Goal: Information Seeking & Learning: Understand process/instructions

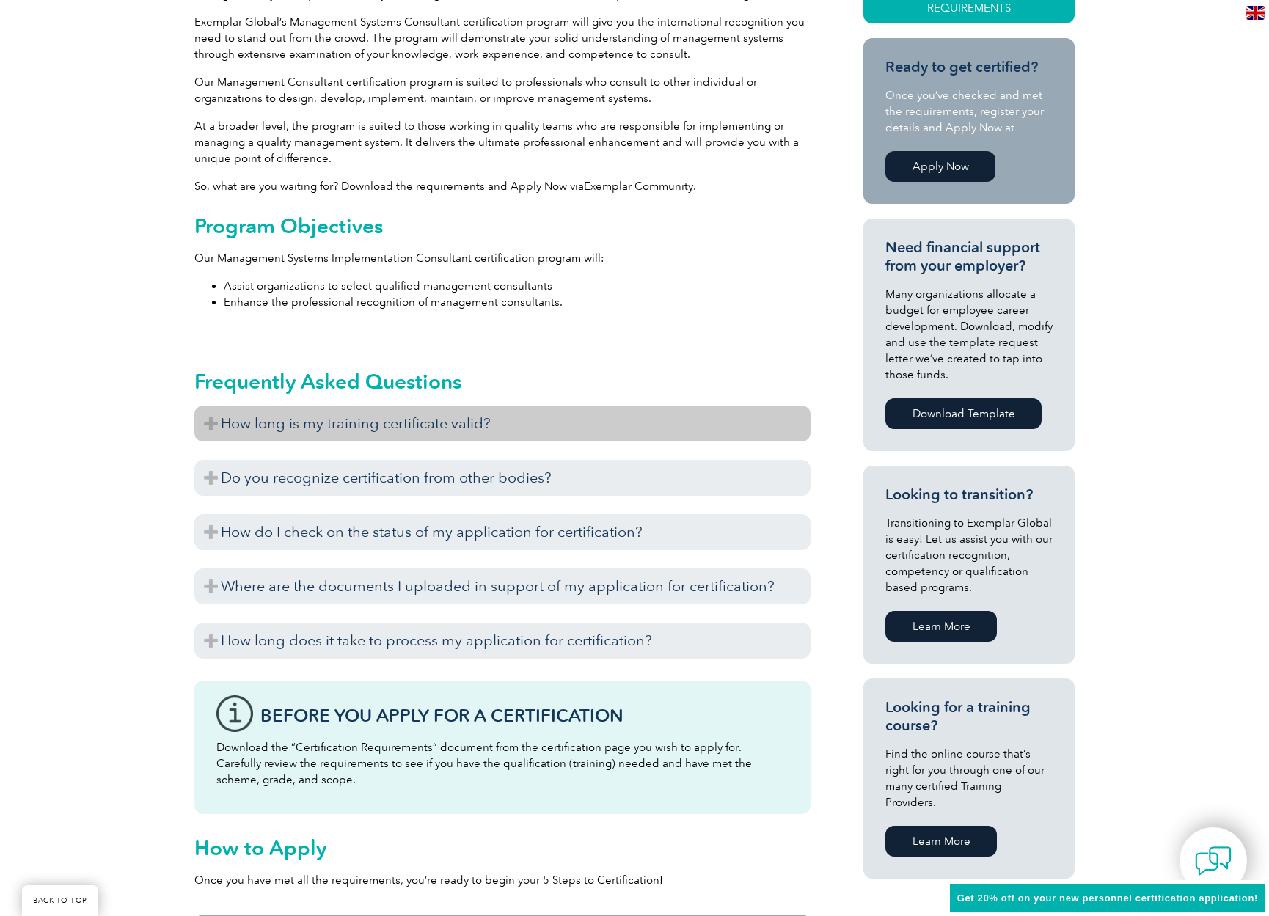
scroll to position [452, 0]
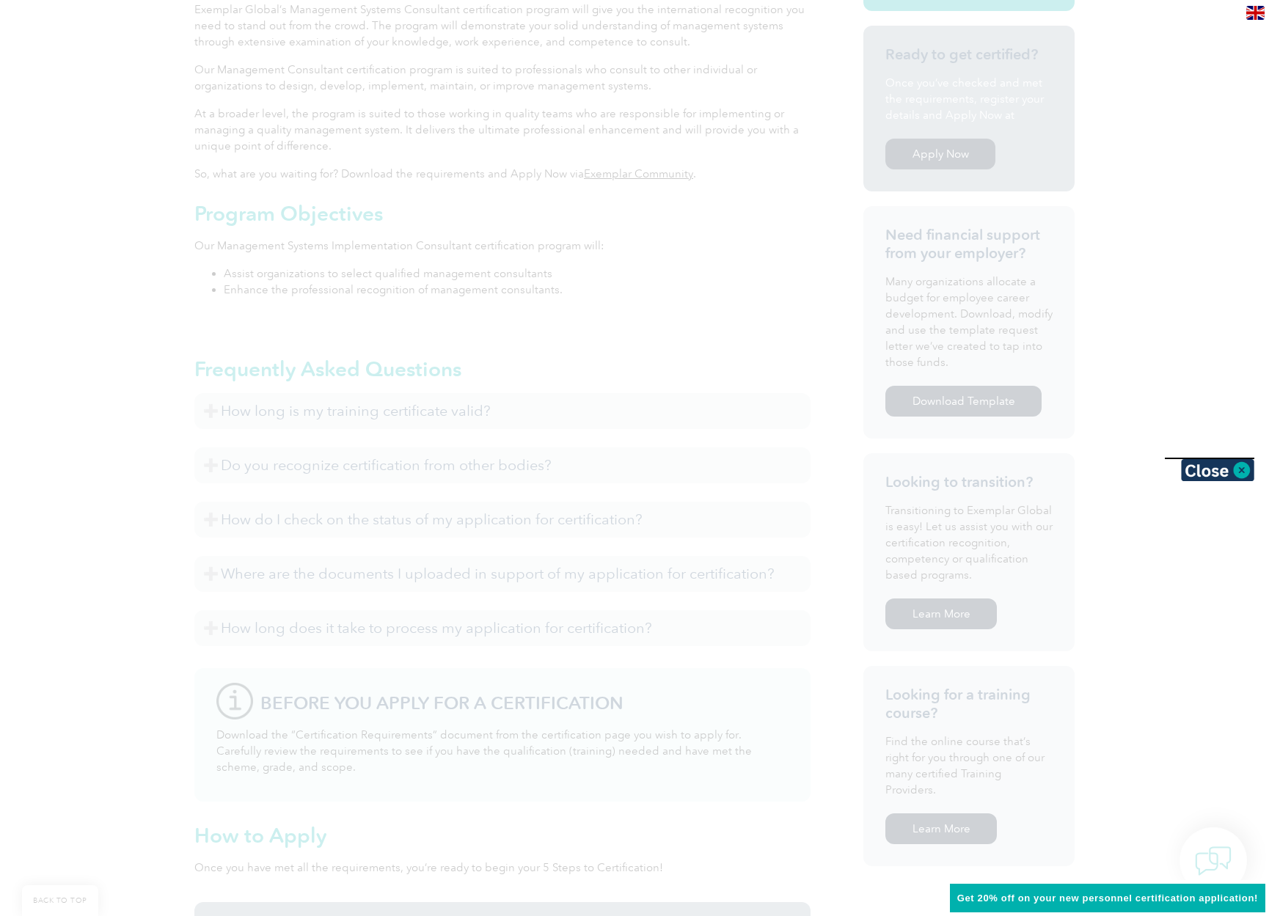
click at [377, 420] on body "BACK TO TOP Leading the way to excellence Search Login to the Community ▼ Home …" at bounding box center [634, 780] width 1269 height 2464
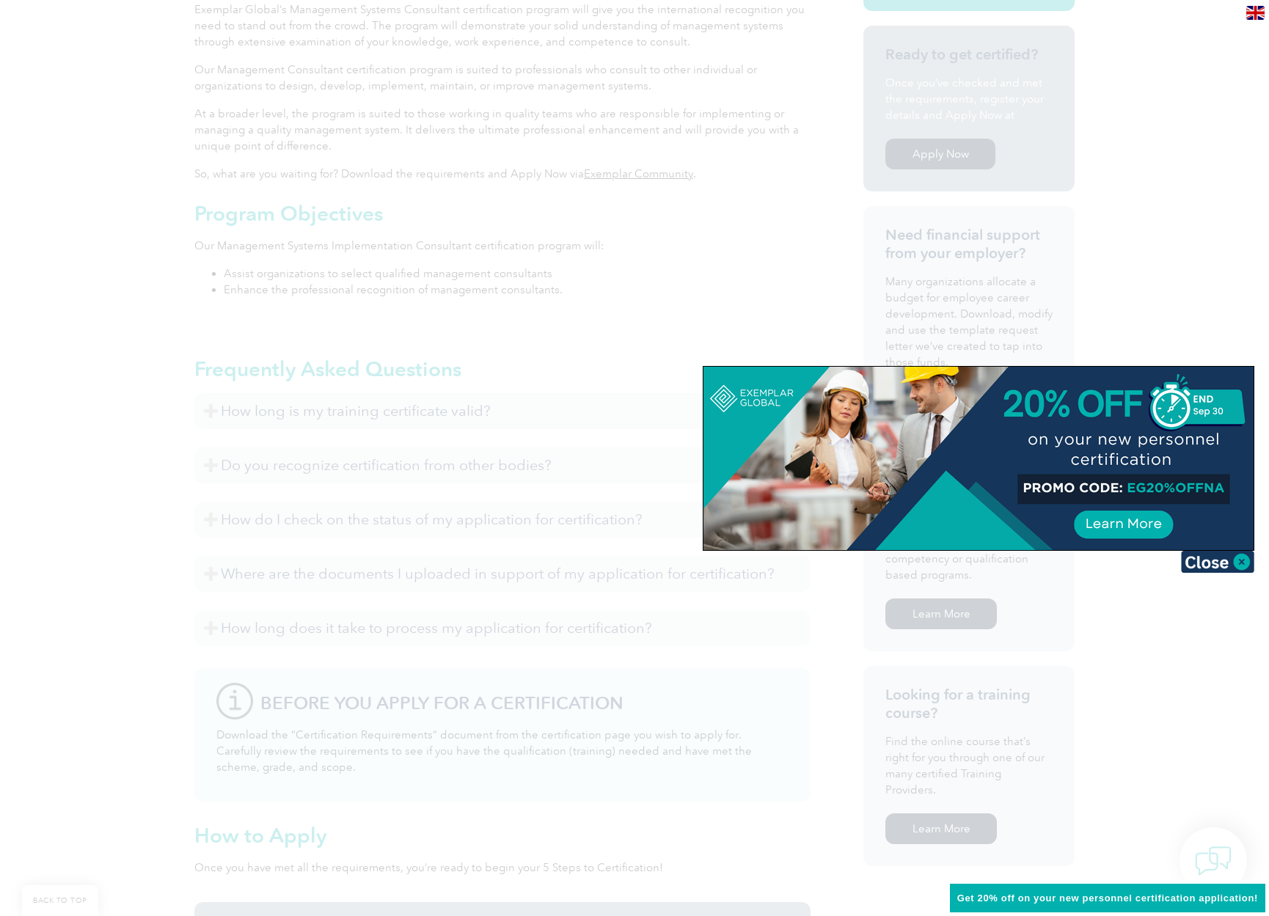
drag, startPoint x: 1210, startPoint y: 560, endPoint x: 1203, endPoint y: 560, distance: 7.4
click at [1210, 560] on img at bounding box center [1217, 562] width 73 height 22
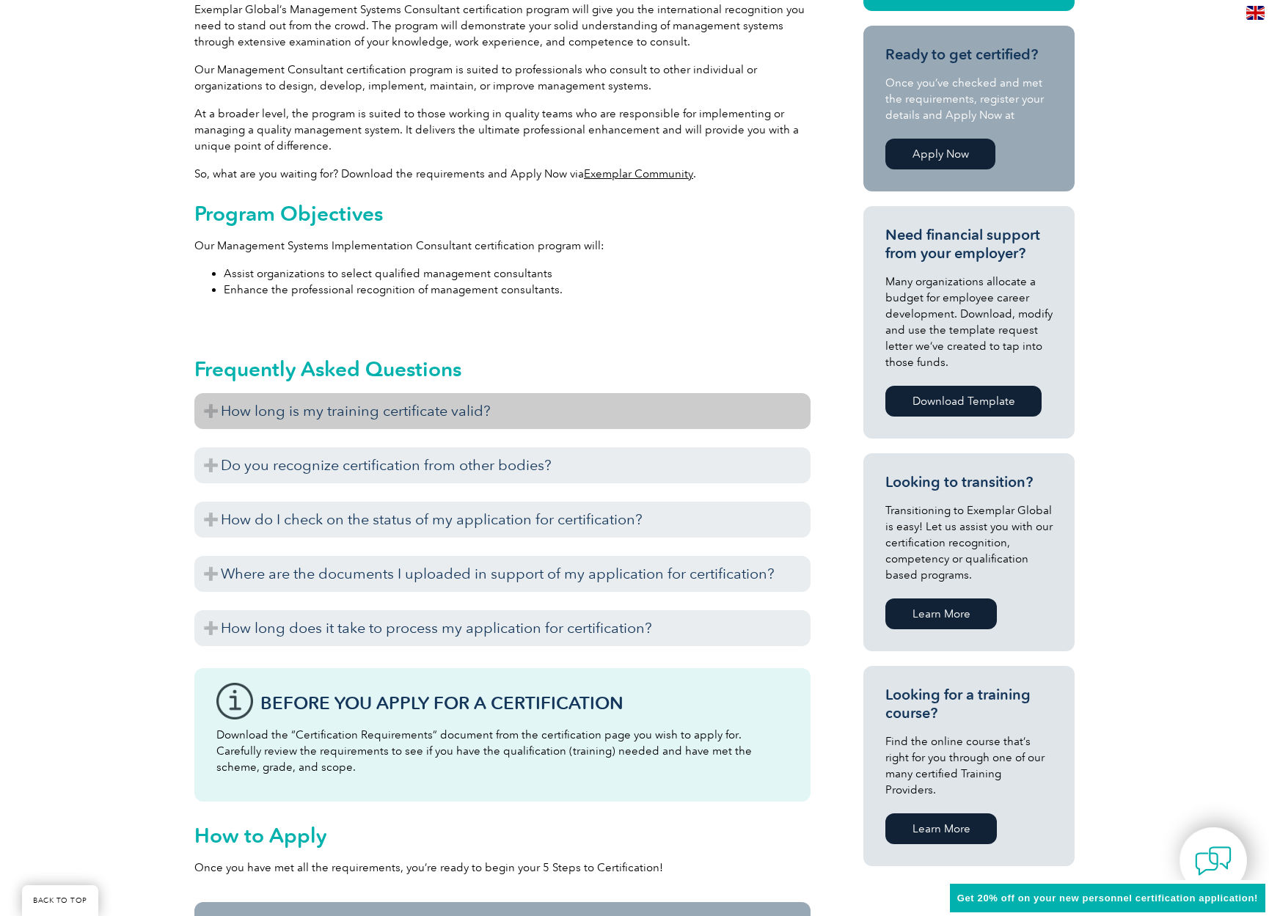
click at [215, 406] on h3 "How long is my training certificate valid?" at bounding box center [502, 411] width 616 height 36
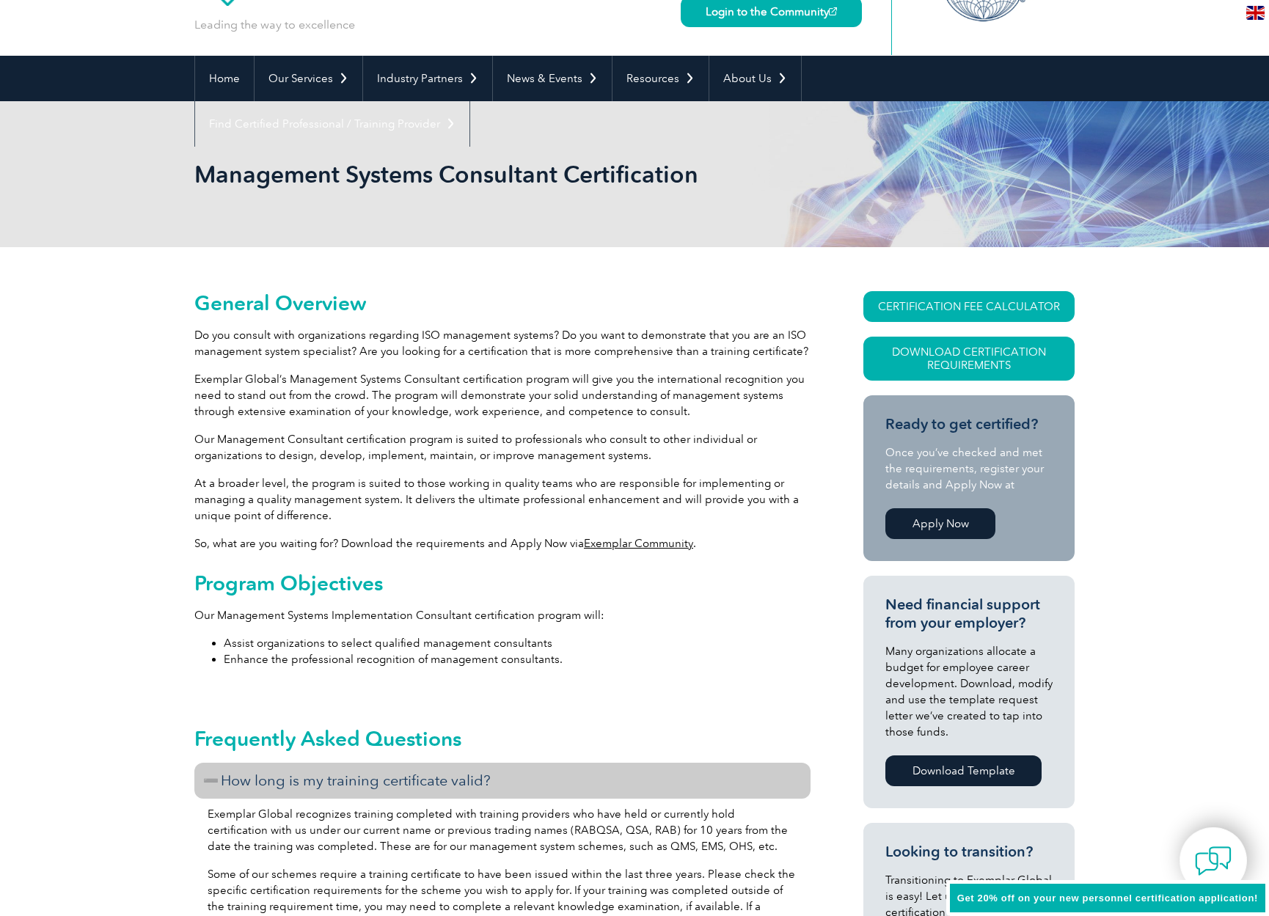
scroll to position [103, 0]
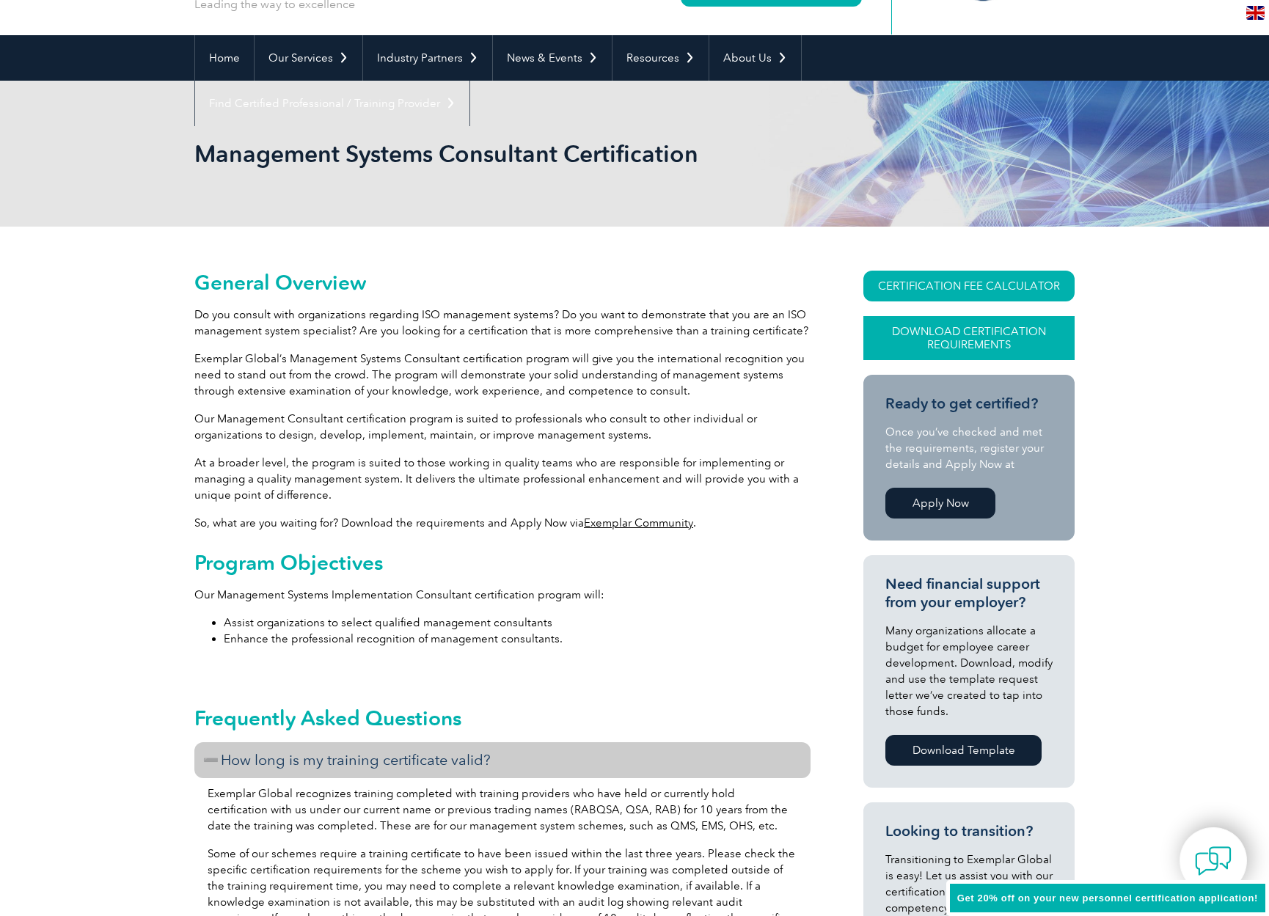
click at [929, 339] on link "Download Certification Requirements" at bounding box center [968, 338] width 211 height 44
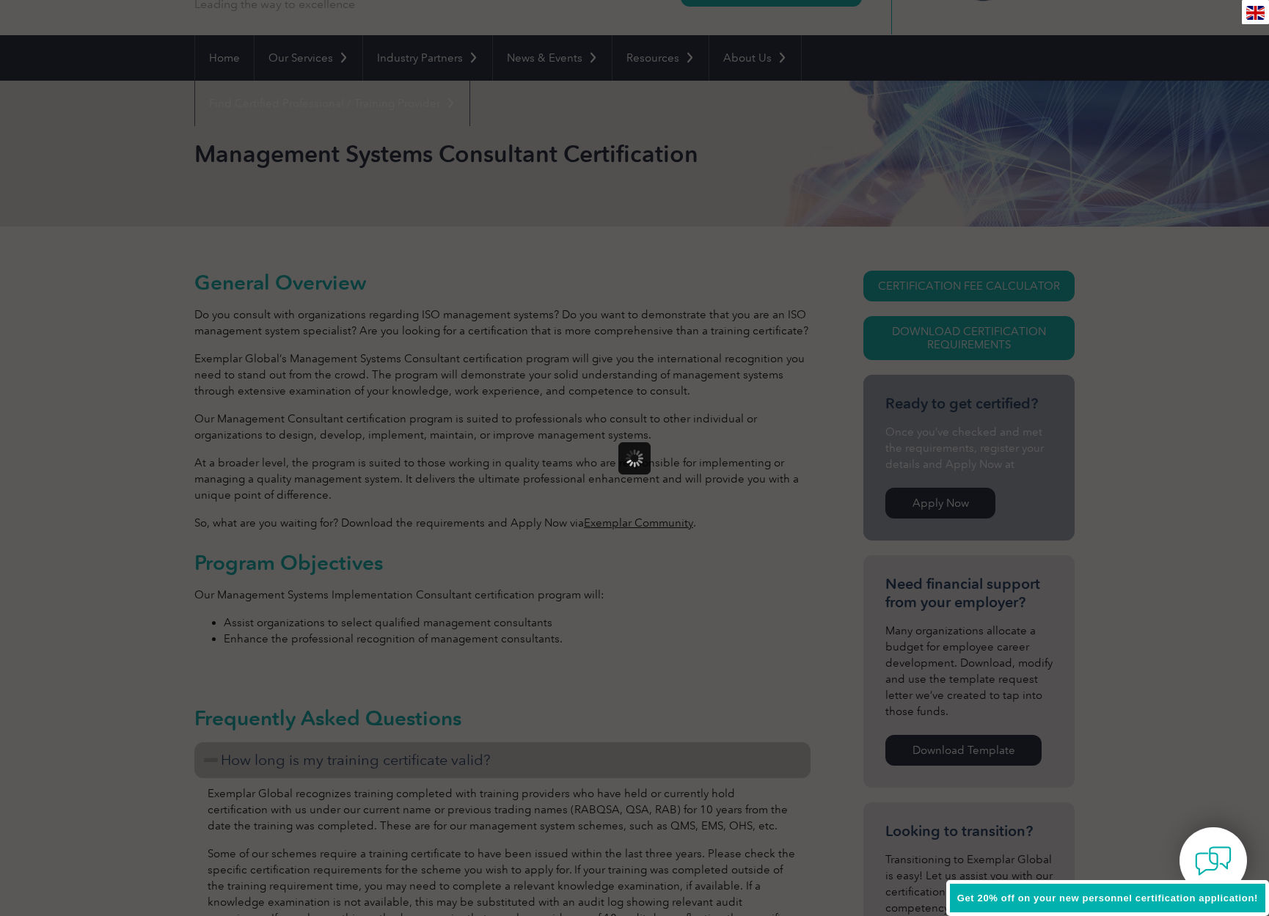
scroll to position [0, 0]
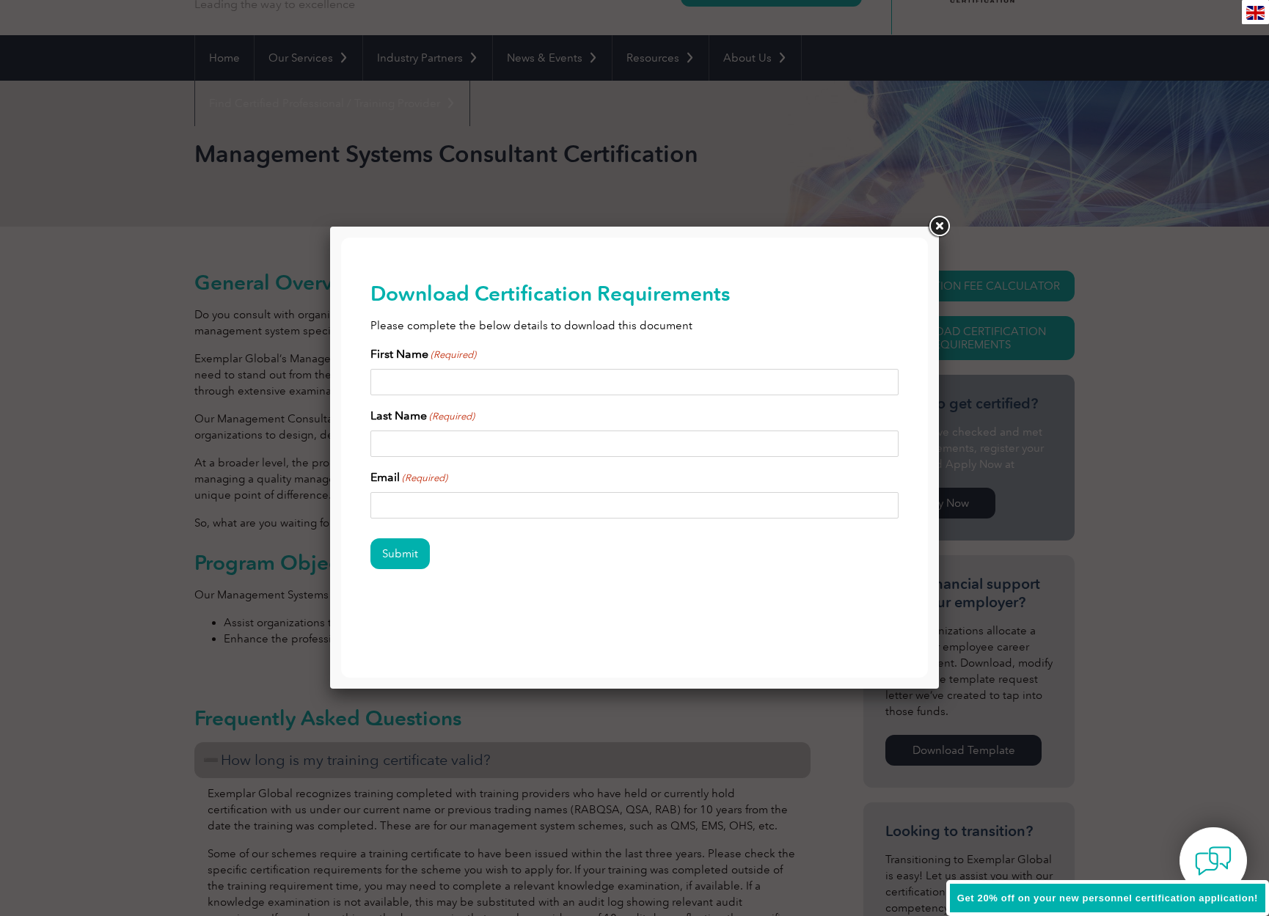
click at [935, 224] on link at bounding box center [939, 226] width 26 height 26
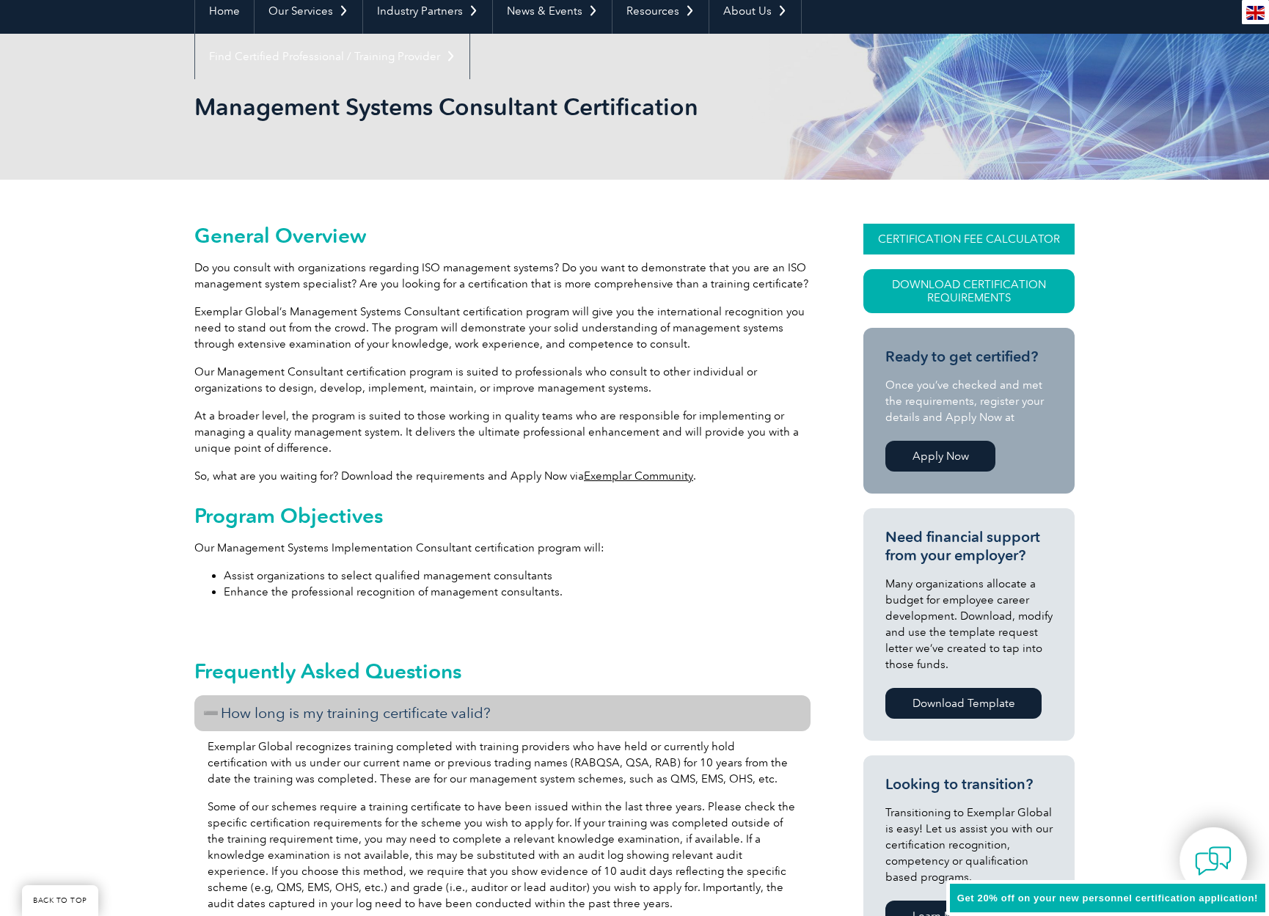
scroll to position [148, 0]
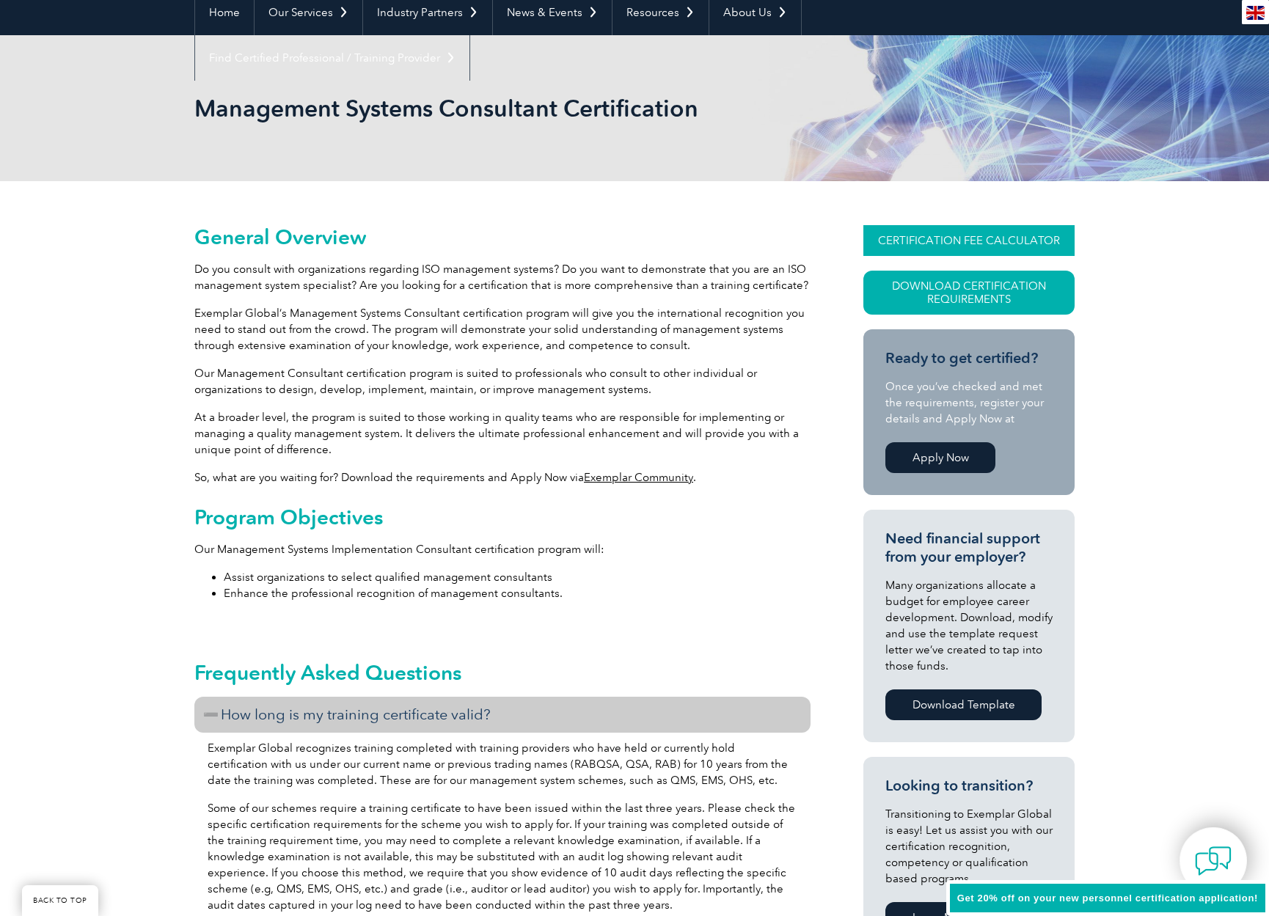
click at [951, 241] on link "CERTIFICATION FEE CALCULATOR" at bounding box center [968, 240] width 211 height 31
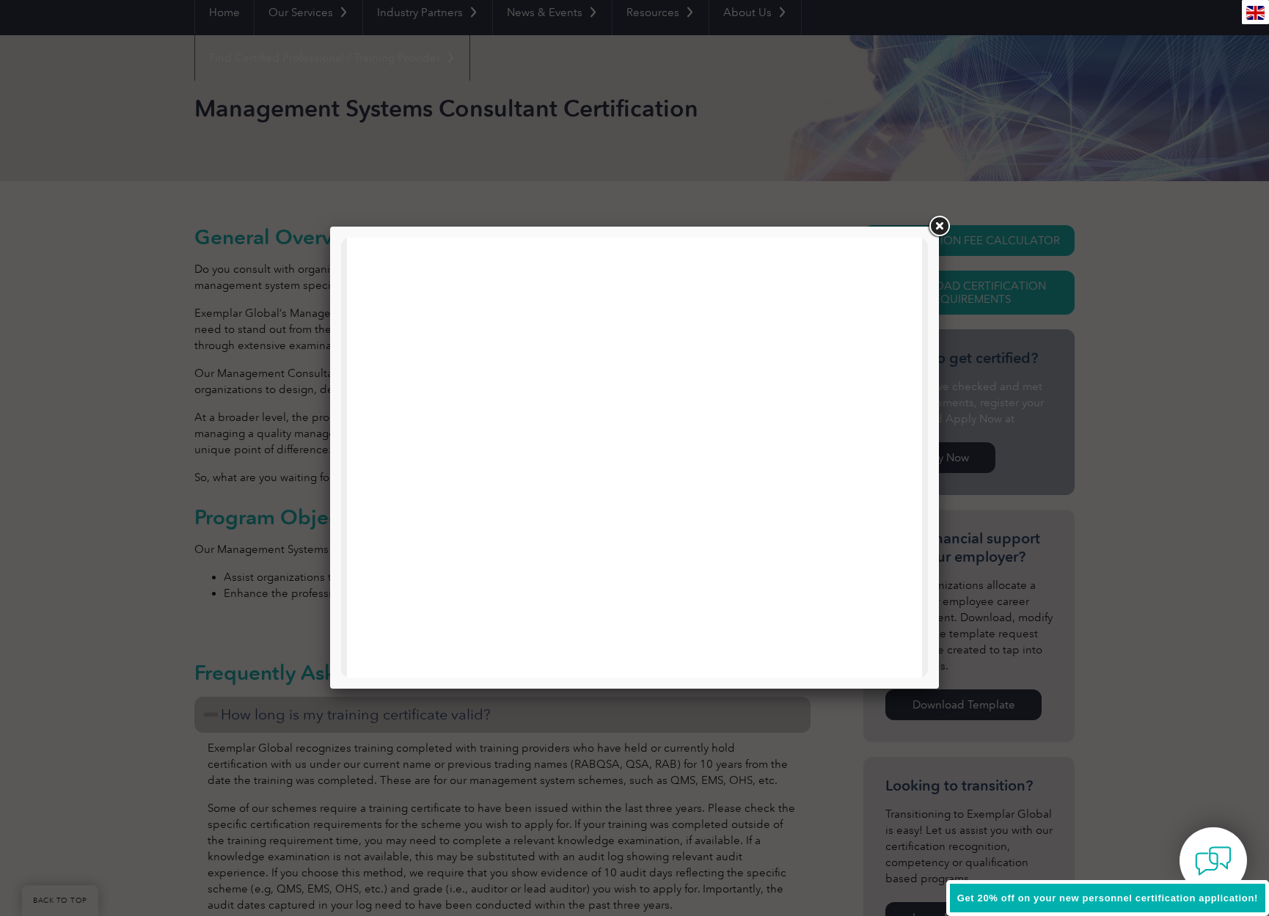
scroll to position [604, 0]
click at [940, 228] on link at bounding box center [939, 226] width 26 height 26
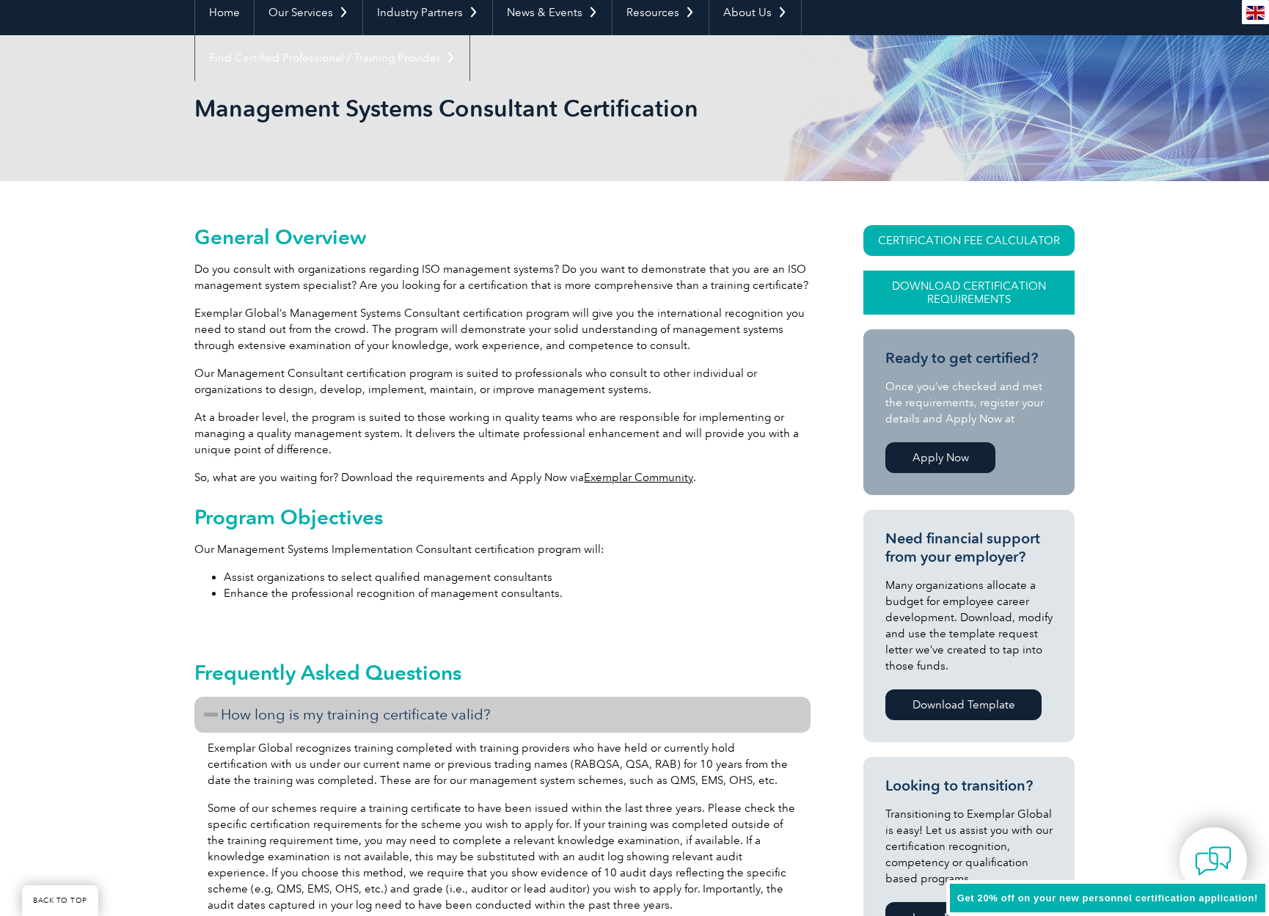
click at [964, 293] on link "Download Certification Requirements" at bounding box center [968, 293] width 211 height 44
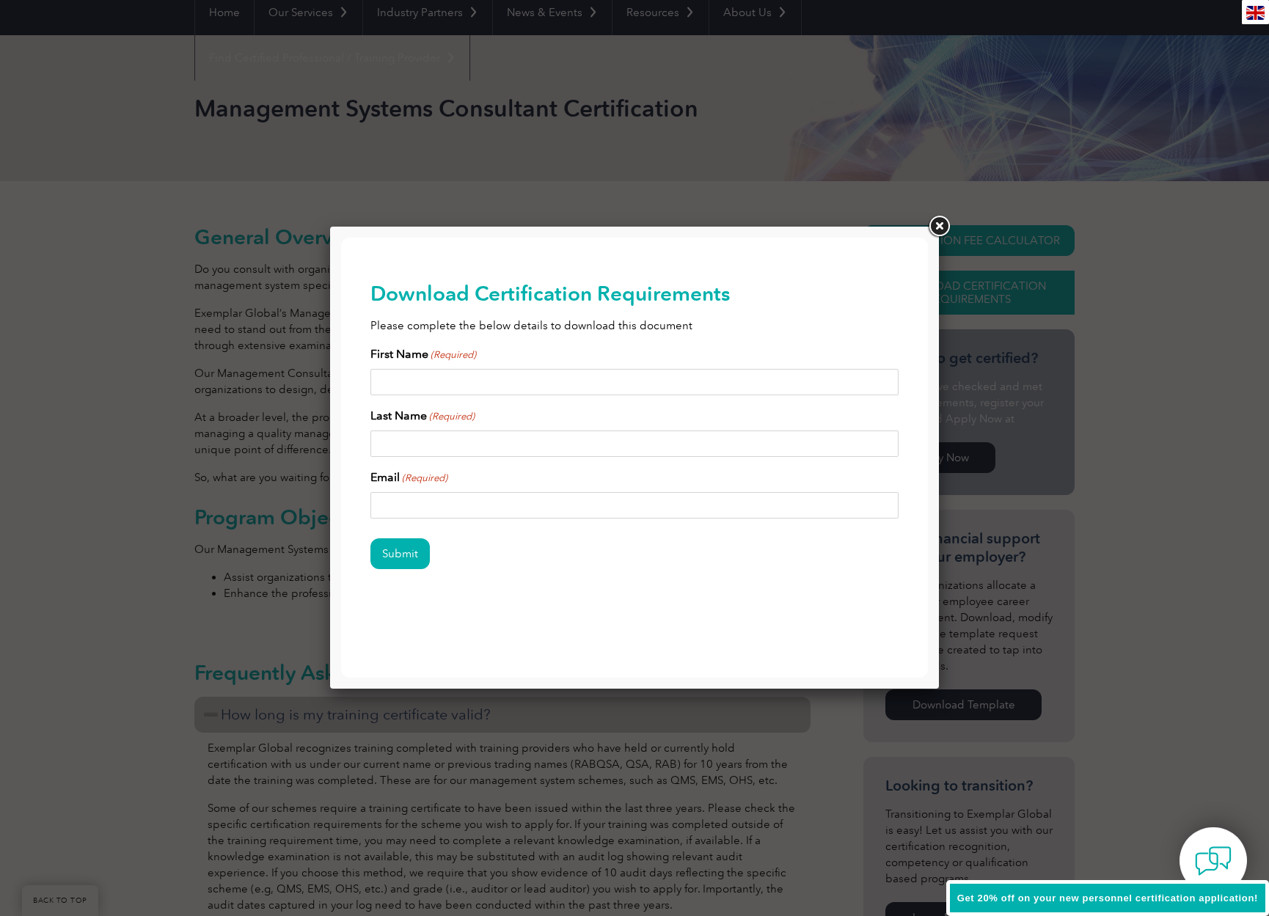
scroll to position [0, 0]
type input "[PERSON_NAME]"
type input "[PERSON_NAME][EMAIL_ADDRESS][PERSON_NAME][DOMAIN_NAME]"
click at [406, 558] on input "Submit" at bounding box center [399, 553] width 59 height 31
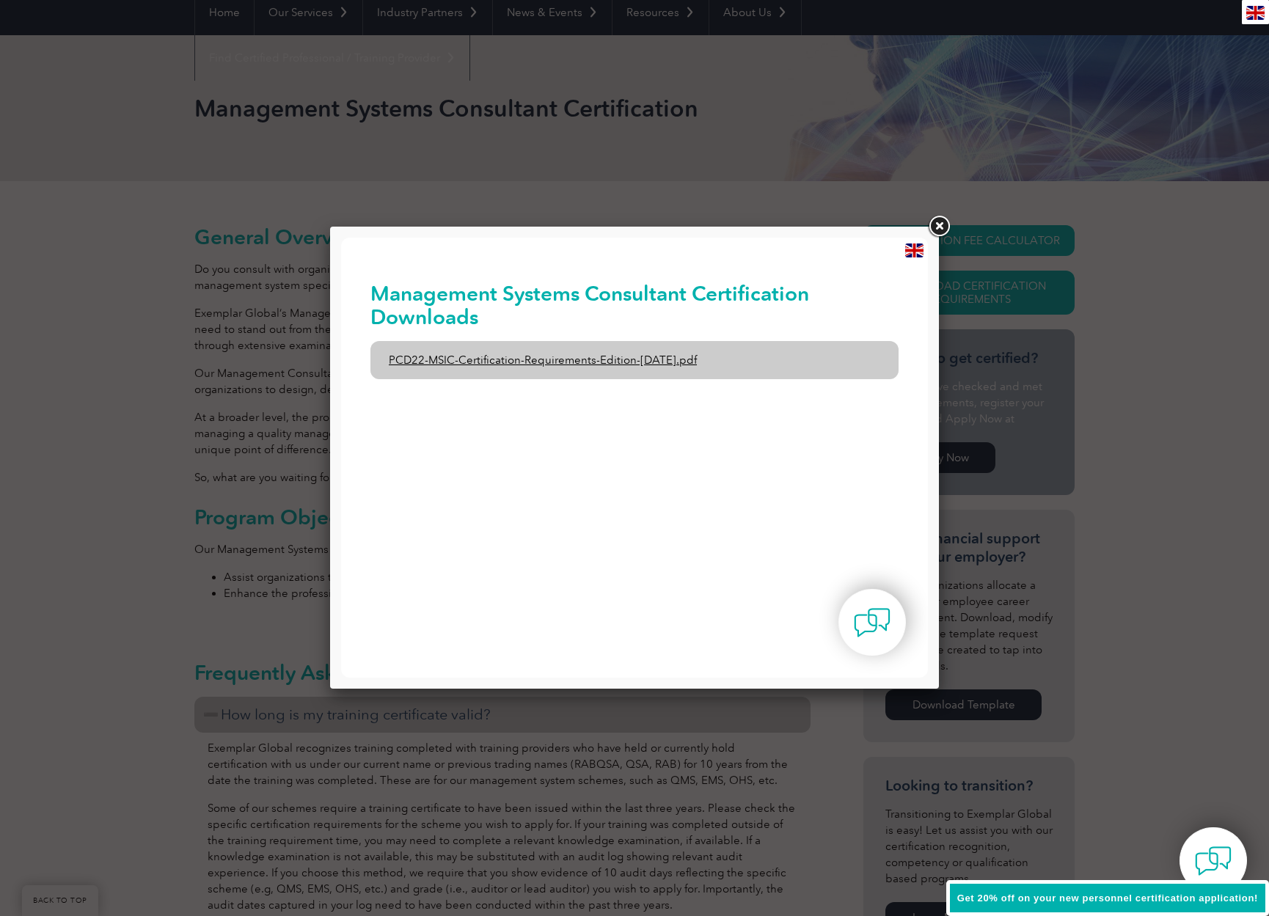
click at [673, 359] on link "PCD22-MSIC-Certification-Requirements-Edition-[DATE].pdf" at bounding box center [634, 360] width 528 height 38
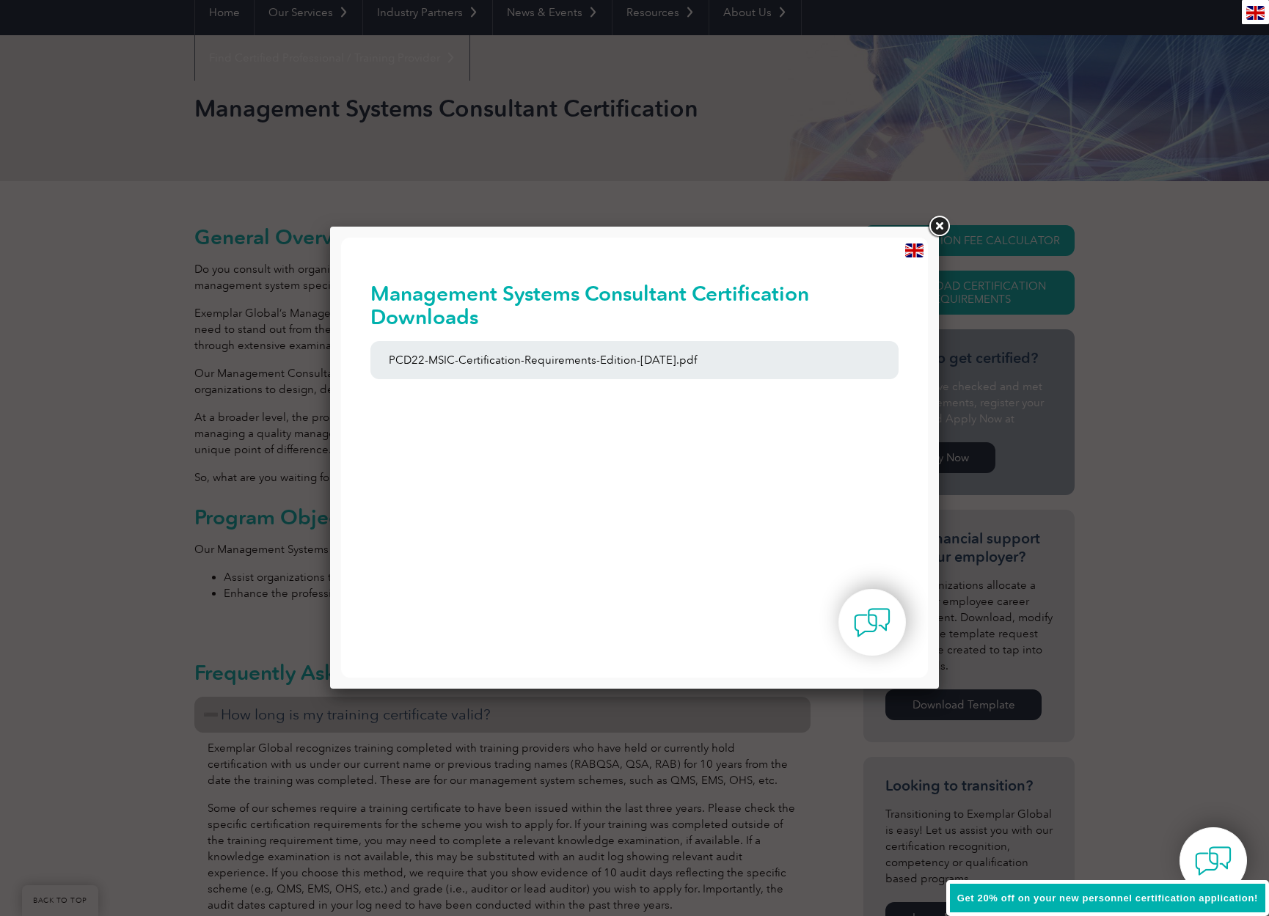
click at [943, 230] on link at bounding box center [939, 226] width 26 height 26
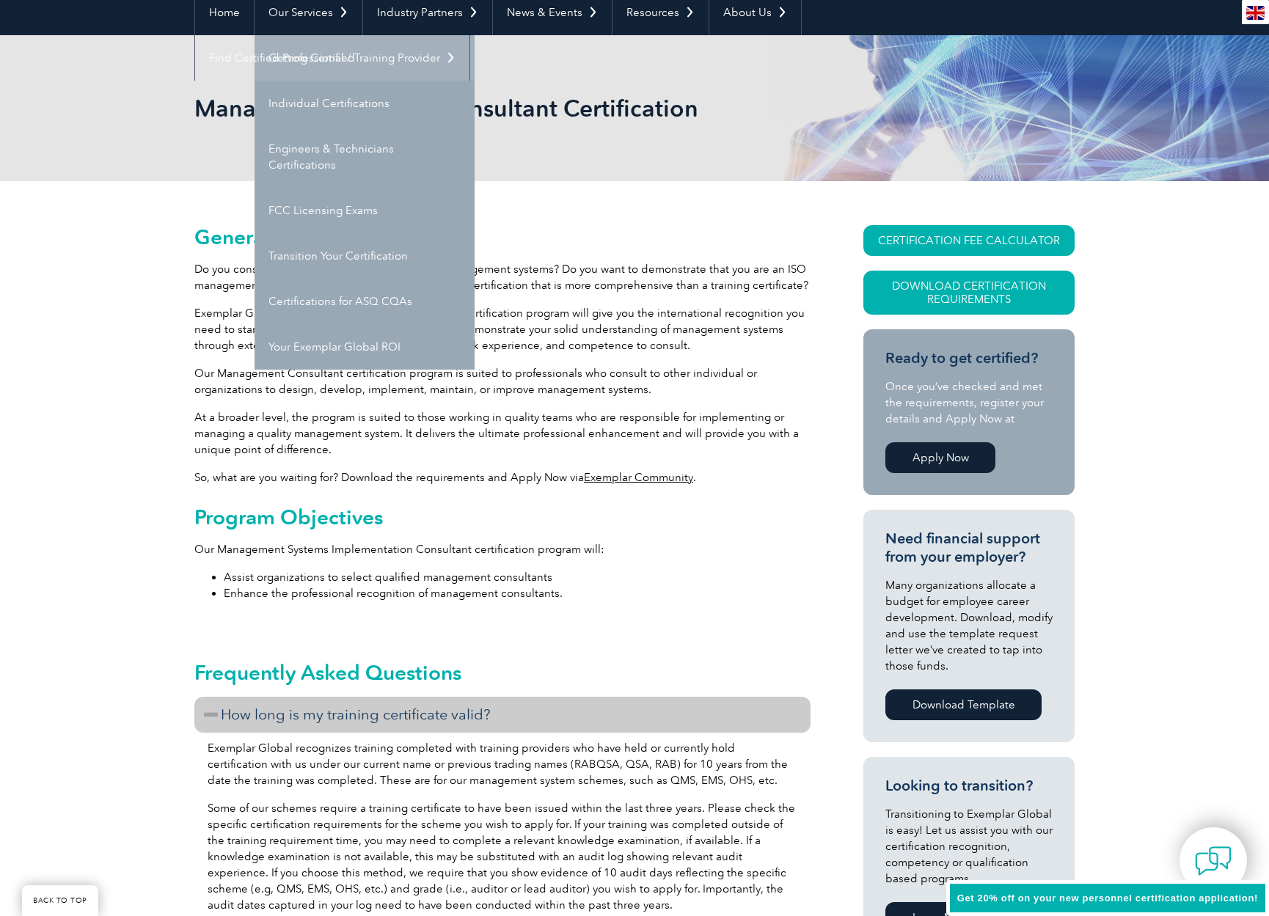
click at [321, 62] on link "Getting Certified" at bounding box center [365, 57] width 220 height 45
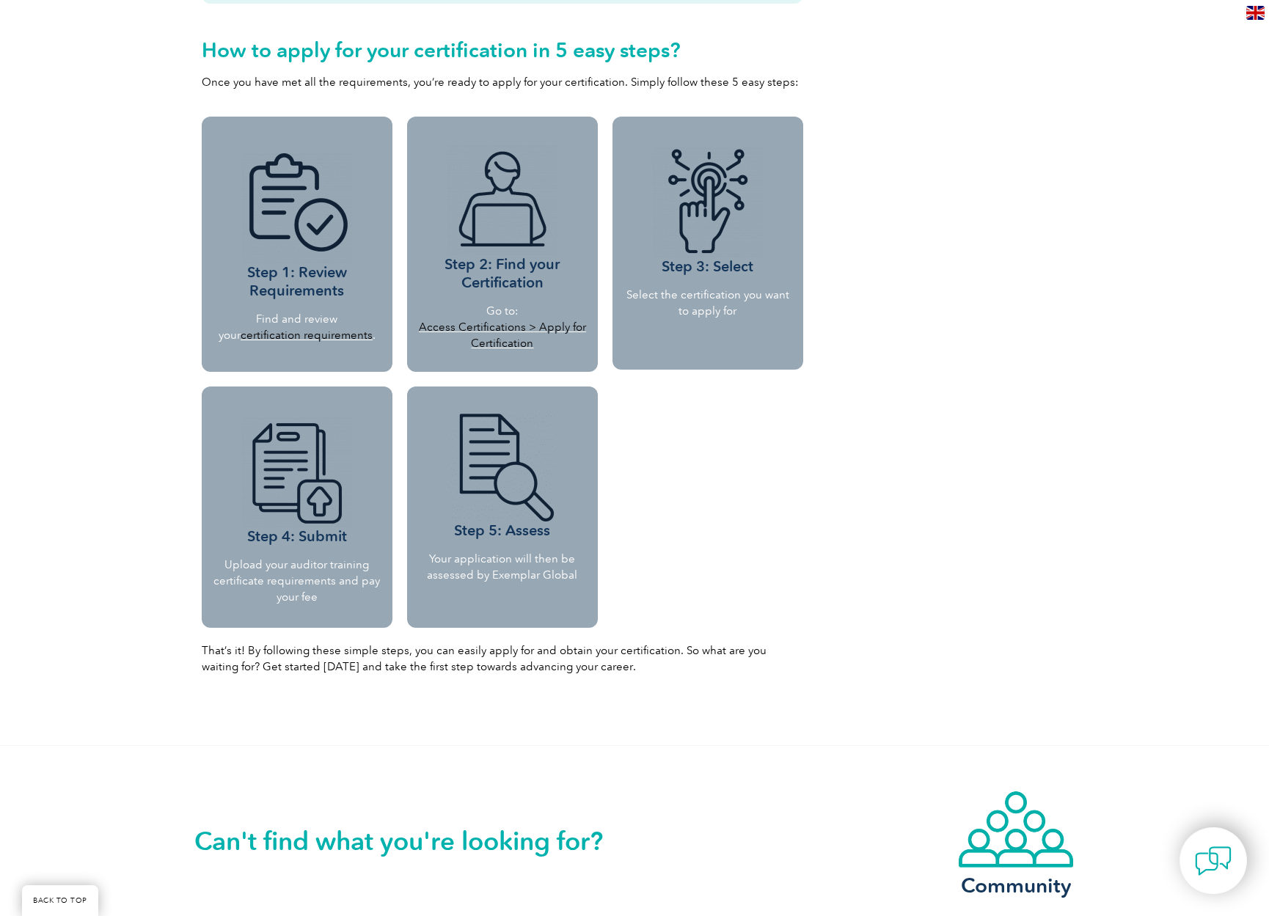
scroll to position [1237, 0]
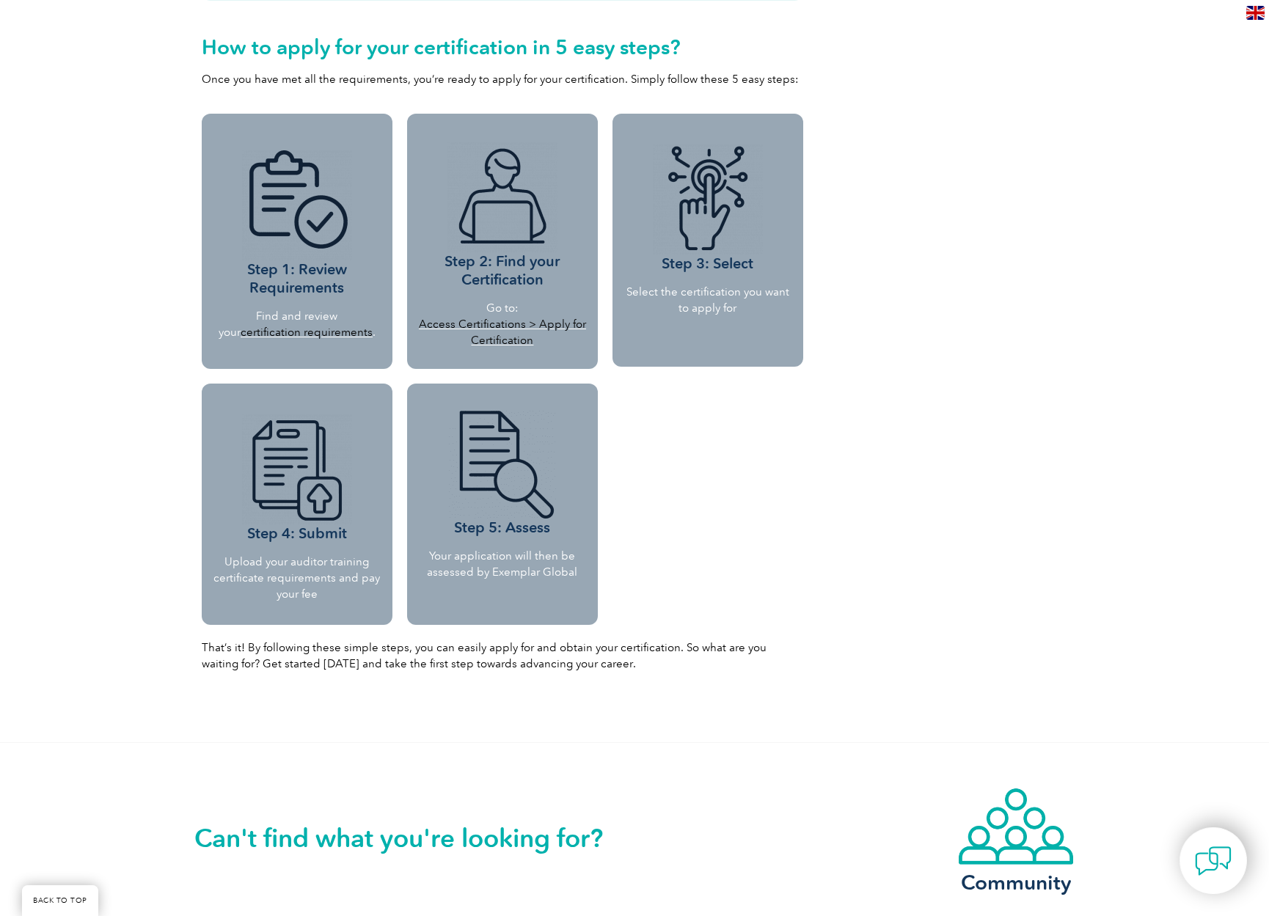
click at [326, 335] on link "certification requirements" at bounding box center [307, 332] width 132 height 13
